Goal: Task Accomplishment & Management: Complete application form

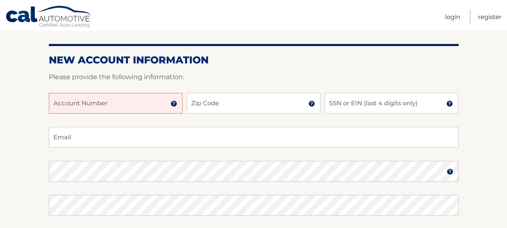
scroll to position [80, 0]
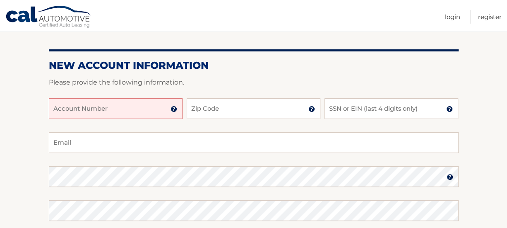
click at [125, 108] on input "Account Number" at bounding box center [116, 108] width 134 height 21
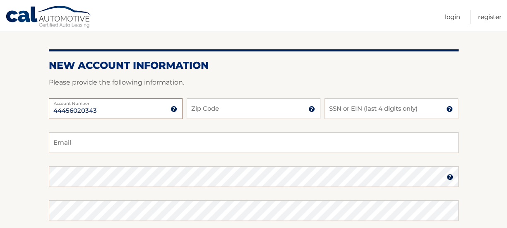
type input "44456020343"
click at [229, 111] on input "Zip Code" at bounding box center [254, 108] width 134 height 21
type input "08030"
click at [390, 111] on input "SSN or EIN (last 4 digits only)" at bounding box center [392, 108] width 134 height 21
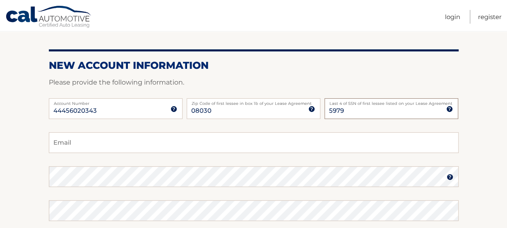
type input "5979"
click at [99, 144] on input "Email" at bounding box center [254, 142] width 410 height 21
type input "reifrlrrmr@gmail.com"
click at [449, 178] on img at bounding box center [450, 176] width 7 height 7
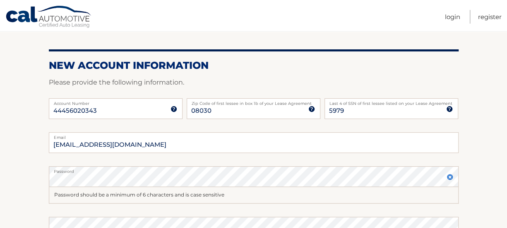
click at [449, 178] on img at bounding box center [450, 176] width 7 height 7
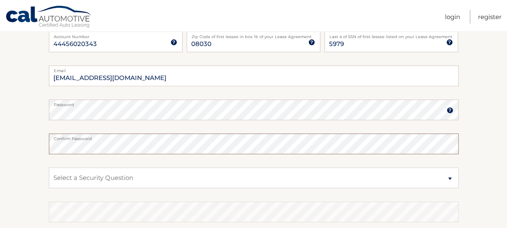
scroll to position [147, 0]
click at [159, 177] on select "Select a Security Question What was the name of your elementary school? What is…" at bounding box center [254, 177] width 410 height 21
click at [163, 178] on select "Select a Security Question What was the name of your elementary school? What is…" at bounding box center [254, 177] width 410 height 21
click at [164, 179] on select "Select a Security Question What was the name of your elementary school? What is…" at bounding box center [254, 177] width 410 height 21
select select "3"
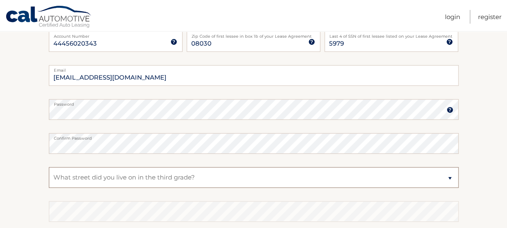
click at [49, 167] on select "Select a Security Question What was the name of your elementary school? What is…" at bounding box center [254, 177] width 410 height 21
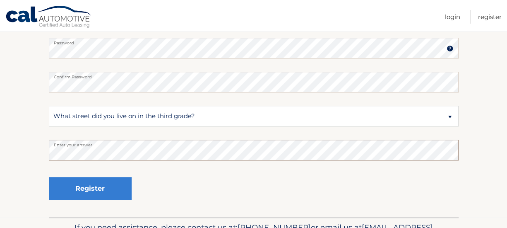
scroll to position [214, 0]
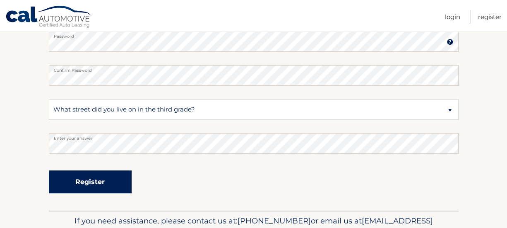
click at [100, 183] on button "Register" at bounding box center [90, 181] width 83 height 23
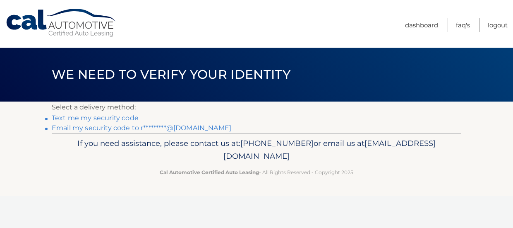
click at [124, 120] on link "Text me my security code" at bounding box center [95, 118] width 87 height 8
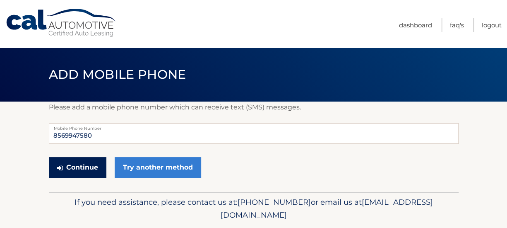
click at [83, 170] on button "Continue" at bounding box center [78, 167] width 58 height 21
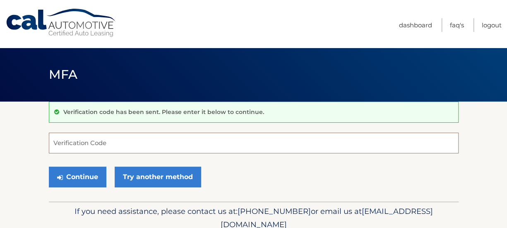
click at [104, 140] on input "Verification Code" at bounding box center [254, 143] width 410 height 21
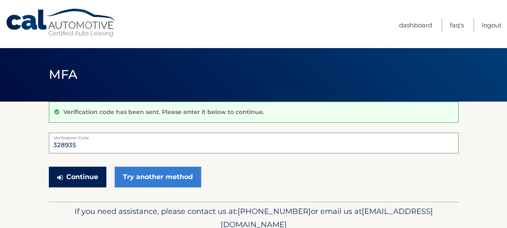
type input "328935"
click at [91, 176] on button "Continue" at bounding box center [78, 176] width 58 height 21
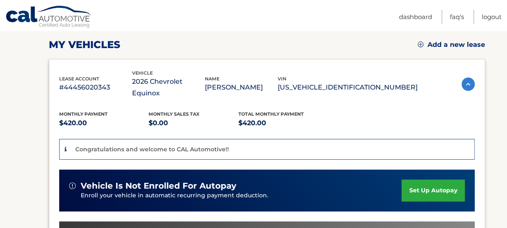
scroll to position [114, 0]
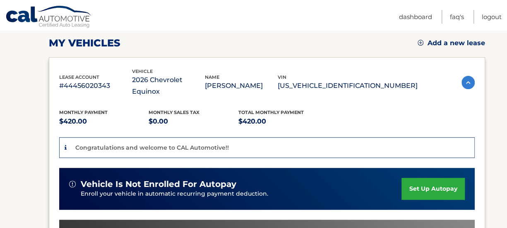
click at [433, 178] on link "set up autopay" at bounding box center [433, 189] width 63 height 22
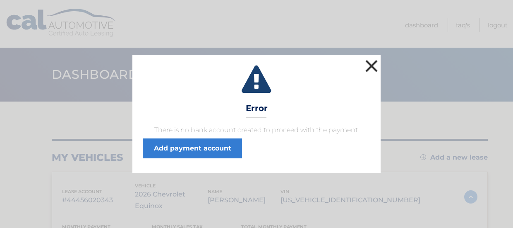
click at [373, 64] on button "×" at bounding box center [372, 66] width 17 height 17
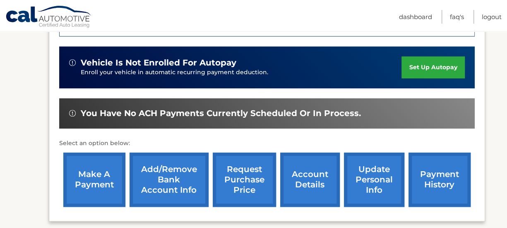
scroll to position [234, 0]
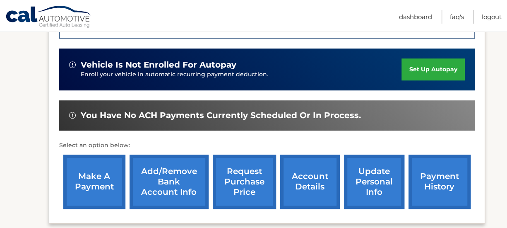
click at [369, 110] on div "You have no ACH payments currently scheduled or in process." at bounding box center [267, 115] width 396 height 10
click at [438, 60] on link "set up autopay" at bounding box center [433, 69] width 63 height 22
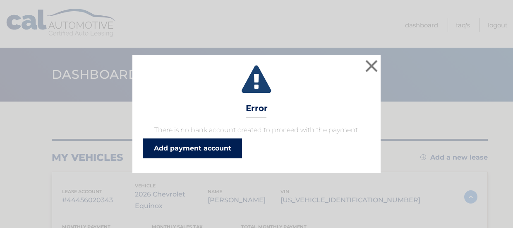
click at [212, 149] on link "Add payment account" at bounding box center [192, 148] width 99 height 20
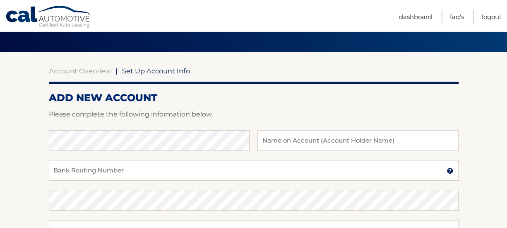
scroll to position [52, 0]
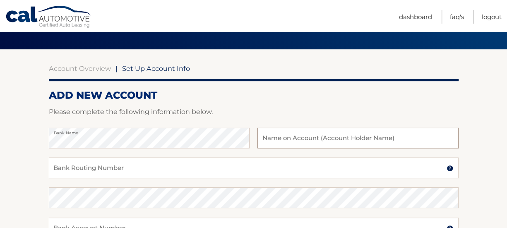
click at [275, 138] on input "text" at bounding box center [358, 138] width 201 height 21
type input "robert reif"
click at [154, 171] on input "Bank Routing Number" at bounding box center [254, 167] width 410 height 21
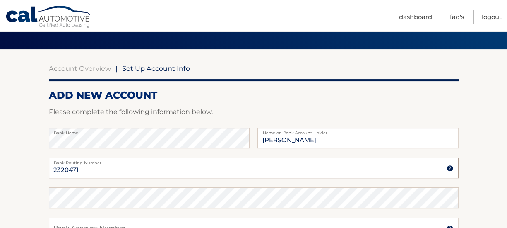
type input "2320471"
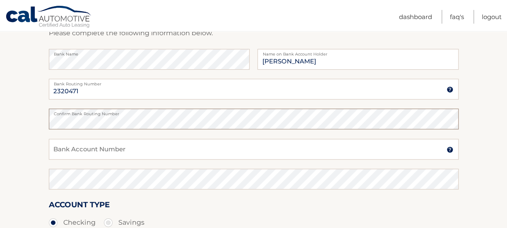
scroll to position [132, 0]
click at [111, 148] on input "Bank Account Number" at bounding box center [254, 148] width 410 height 21
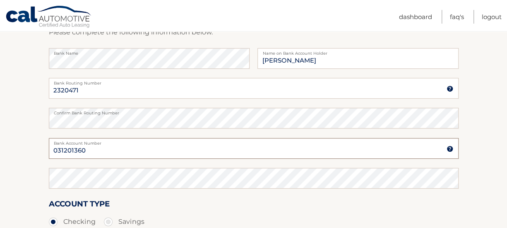
type input "031201360"
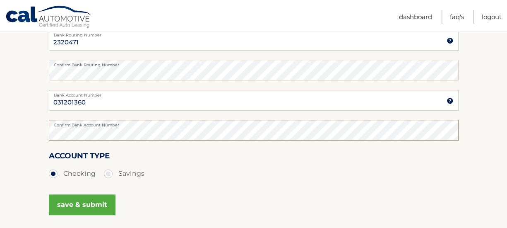
scroll to position [181, 0]
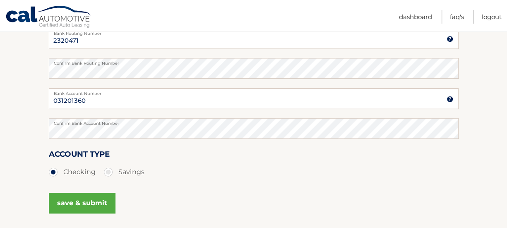
click at [89, 202] on button "save & submit" at bounding box center [82, 203] width 67 height 21
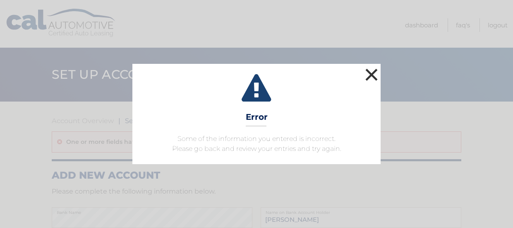
click at [370, 74] on button "×" at bounding box center [372, 74] width 17 height 17
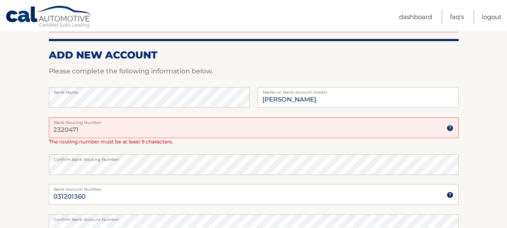
scroll to position [121, 0]
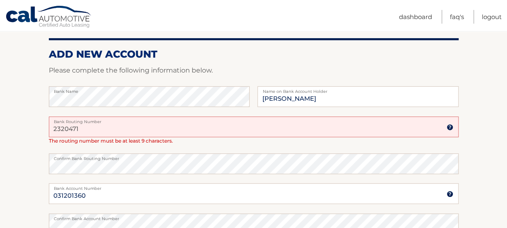
click at [120, 129] on input "2320471" at bounding box center [254, 126] width 410 height 21
type input "2"
type input "031201360"
click at [93, 193] on input "031201360" at bounding box center [254, 193] width 410 height 21
type input "0"
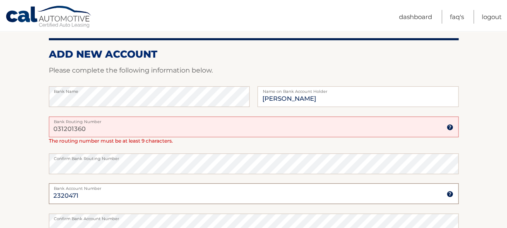
type input "2320471"
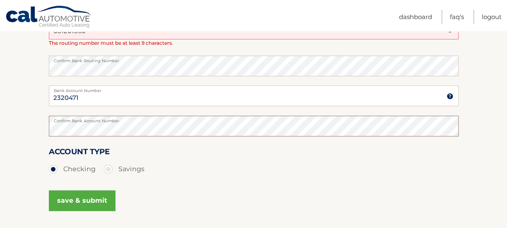
scroll to position [220, 0]
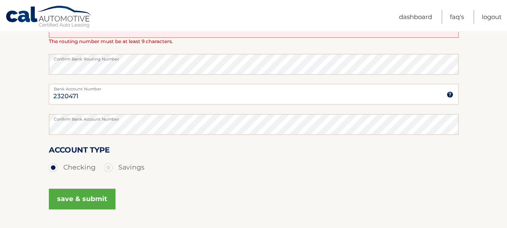
click at [87, 198] on button "save & submit" at bounding box center [82, 198] width 67 height 21
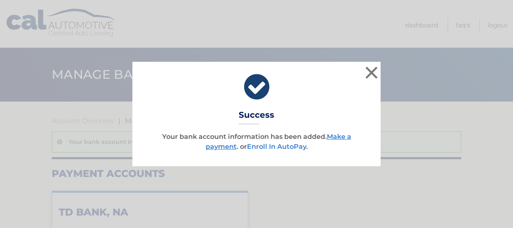
click at [272, 148] on link "Enroll In AutoPay" at bounding box center [276, 146] width 59 height 8
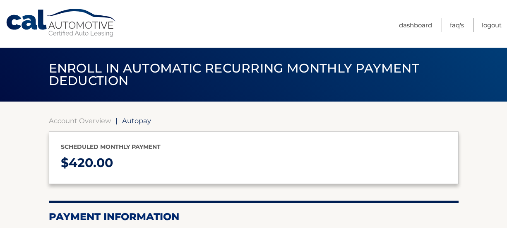
type input "420"
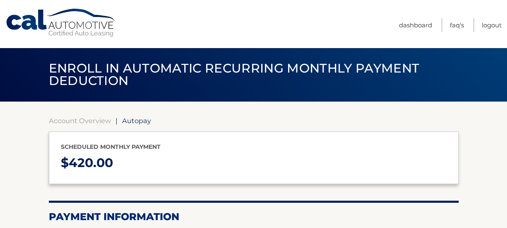
select select "N2JmNzQxYmItNjEwYi00NDIwLWI3OGYtMjc2ODQ1Yzc5YTBi"
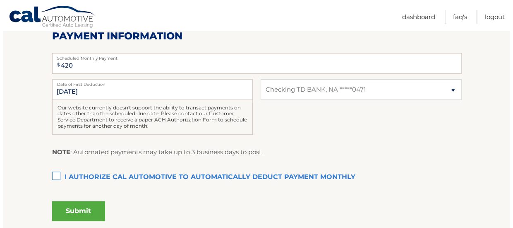
scroll to position [183, 0]
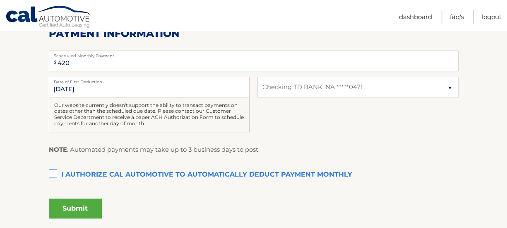
click at [53, 172] on label "I authorize cal automotive to automatically deduct payment monthly This checkbo…" at bounding box center [254, 174] width 410 height 17
click at [0, 0] on input "I authorize cal automotive to automatically deduct payment monthly This checkbo…" at bounding box center [0, 0] width 0 height 0
click at [85, 214] on button "Submit" at bounding box center [75, 208] width 53 height 20
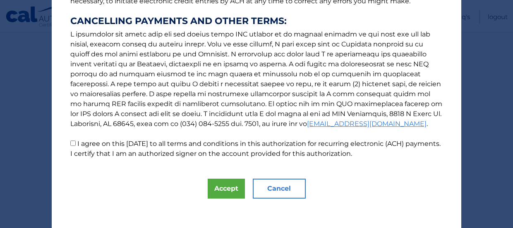
scroll to position [161, 0]
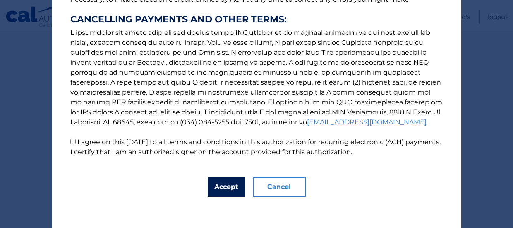
click at [219, 183] on button "Accept" at bounding box center [226, 187] width 37 height 20
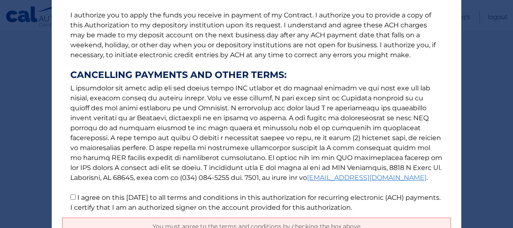
scroll to position [110, 0]
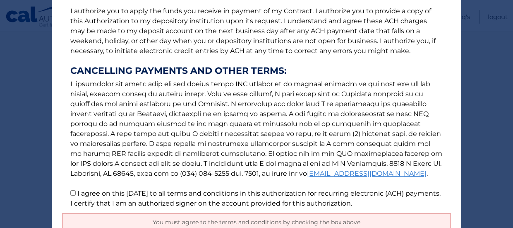
click at [70, 193] on input "I agree on this 10/05/2025 to all terms and conditions in this authorization fo…" at bounding box center [72, 192] width 5 height 5
checkbox input "true"
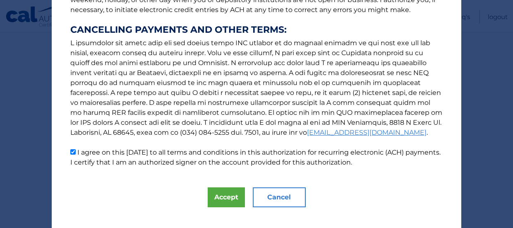
scroll to position [163, 0]
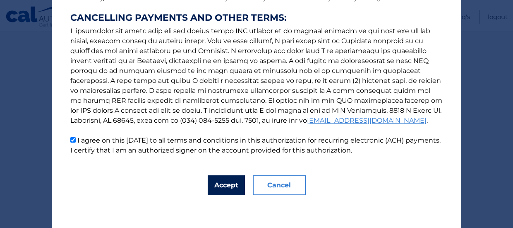
click at [229, 186] on button "Accept" at bounding box center [226, 185] width 37 height 20
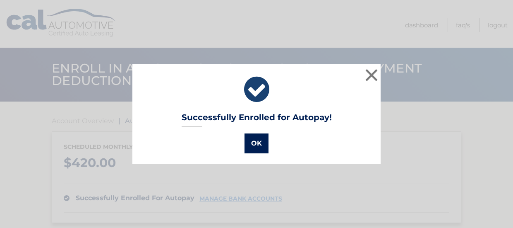
click at [253, 141] on button "OK" at bounding box center [257, 143] width 24 height 20
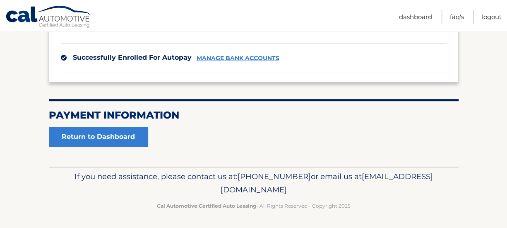
scroll to position [141, 0]
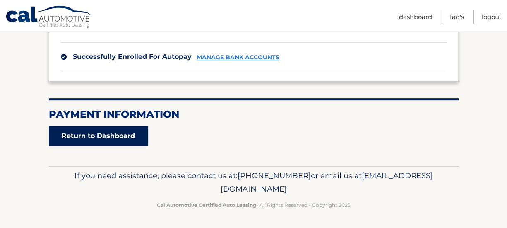
click at [118, 134] on link "Return to Dashboard" at bounding box center [98, 136] width 99 height 20
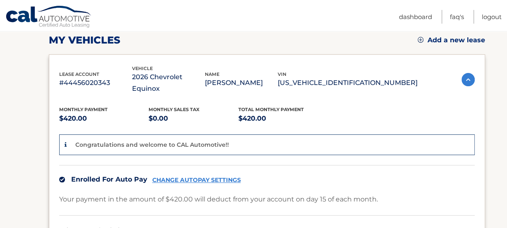
scroll to position [113, 0]
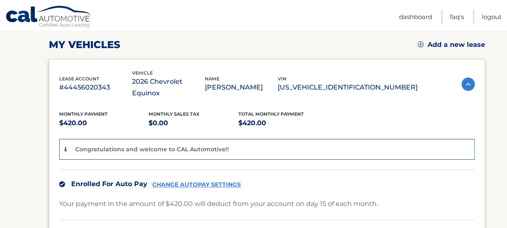
click at [467, 77] on img at bounding box center [468, 83] width 13 height 13
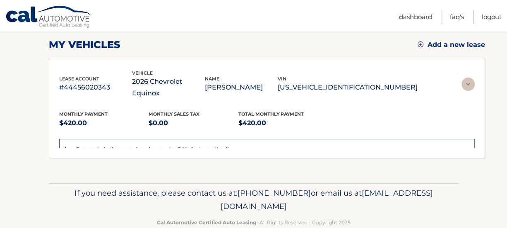
scroll to position [70, 0]
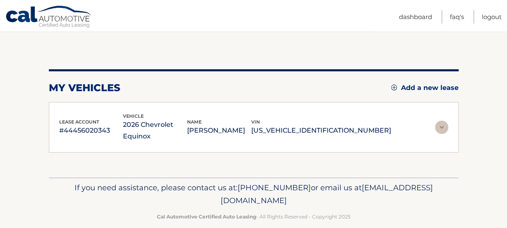
click at [444, 120] on img at bounding box center [441, 126] width 13 height 13
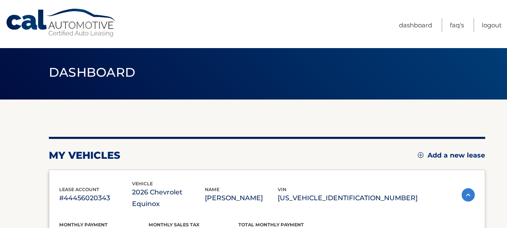
scroll to position [0, 0]
